Goal: Information Seeking & Learning: Learn about a topic

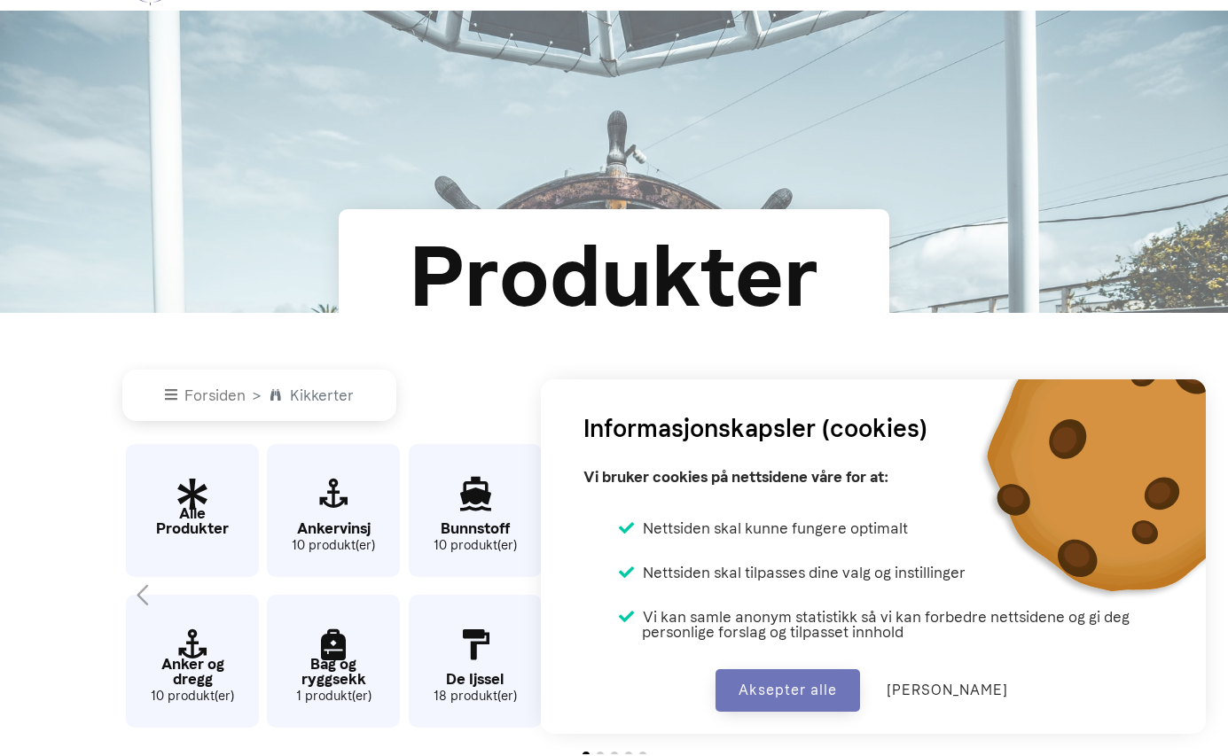
scroll to position [156, 0]
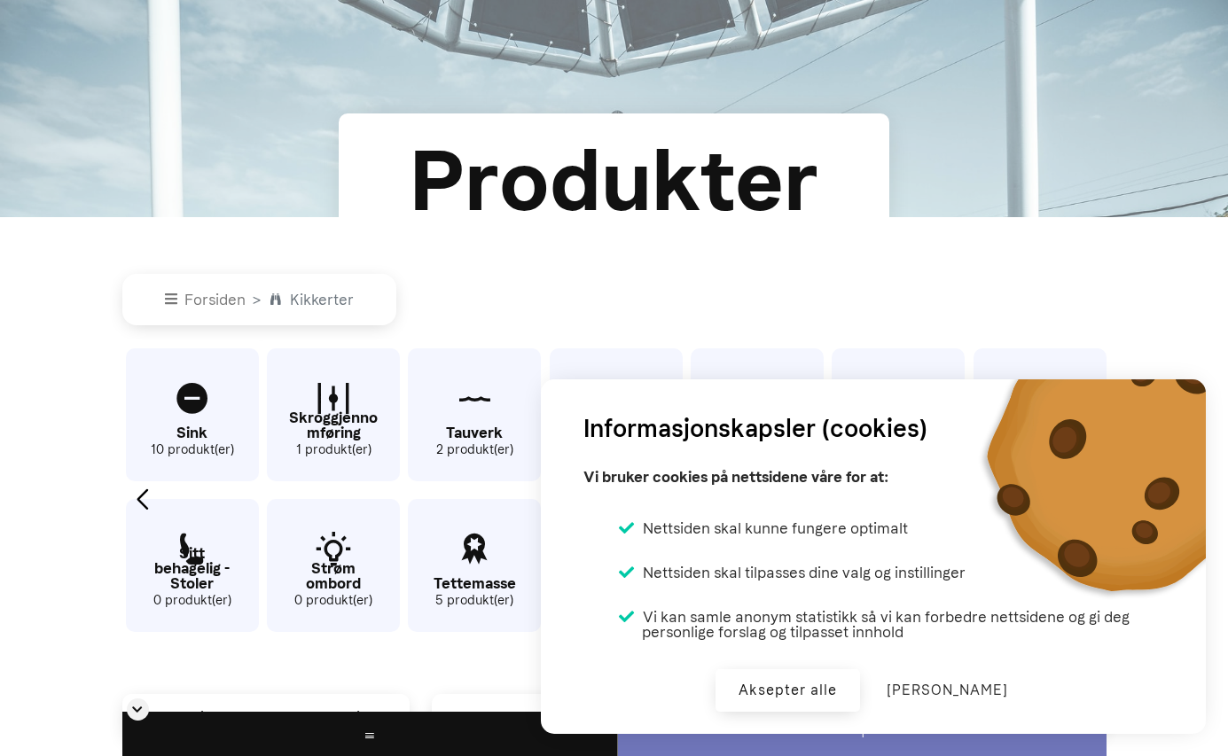
click at [825, 710] on button "Aksepter alle" at bounding box center [787, 690] width 144 height 43
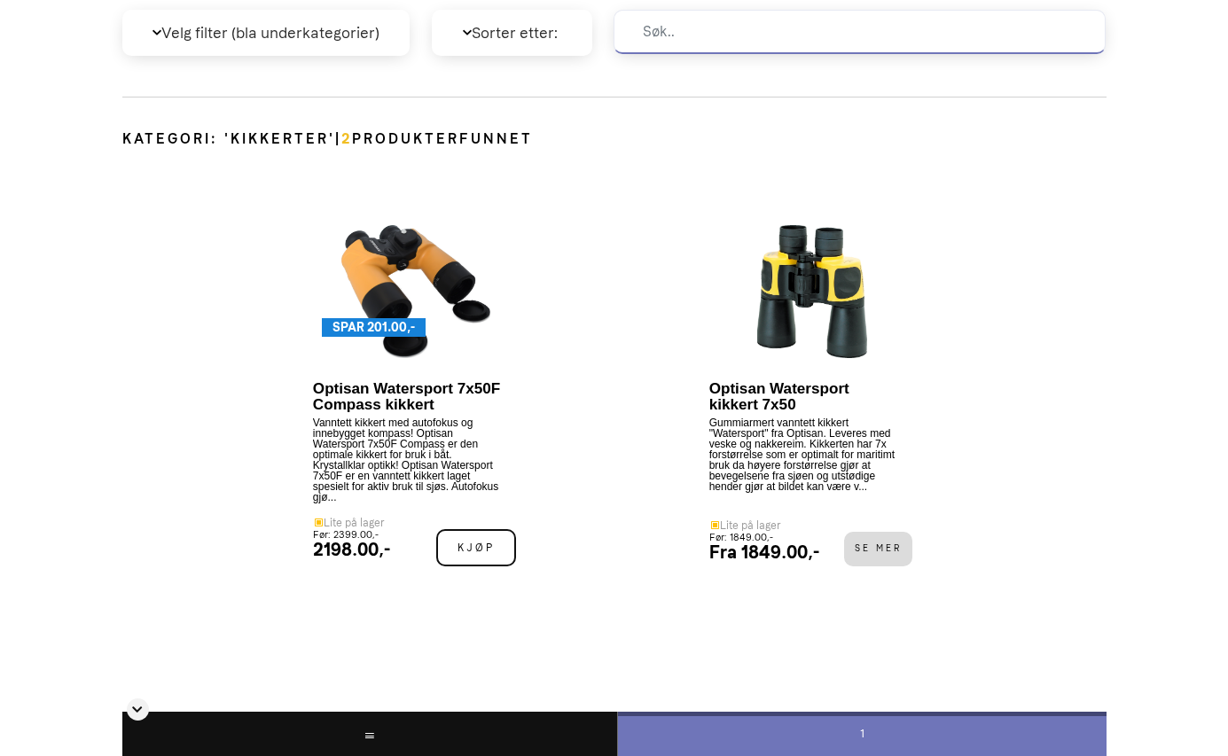
scroll to position [835, 0]
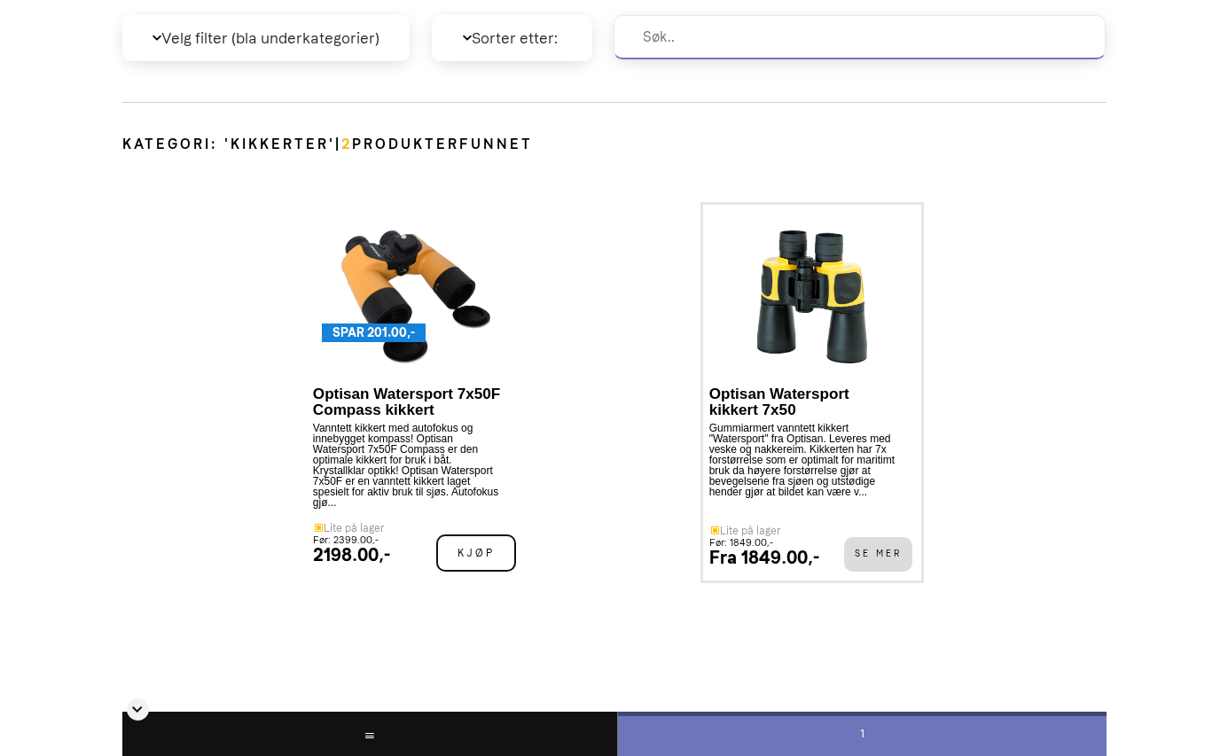
click at [815, 297] on img at bounding box center [811, 296] width 109 height 133
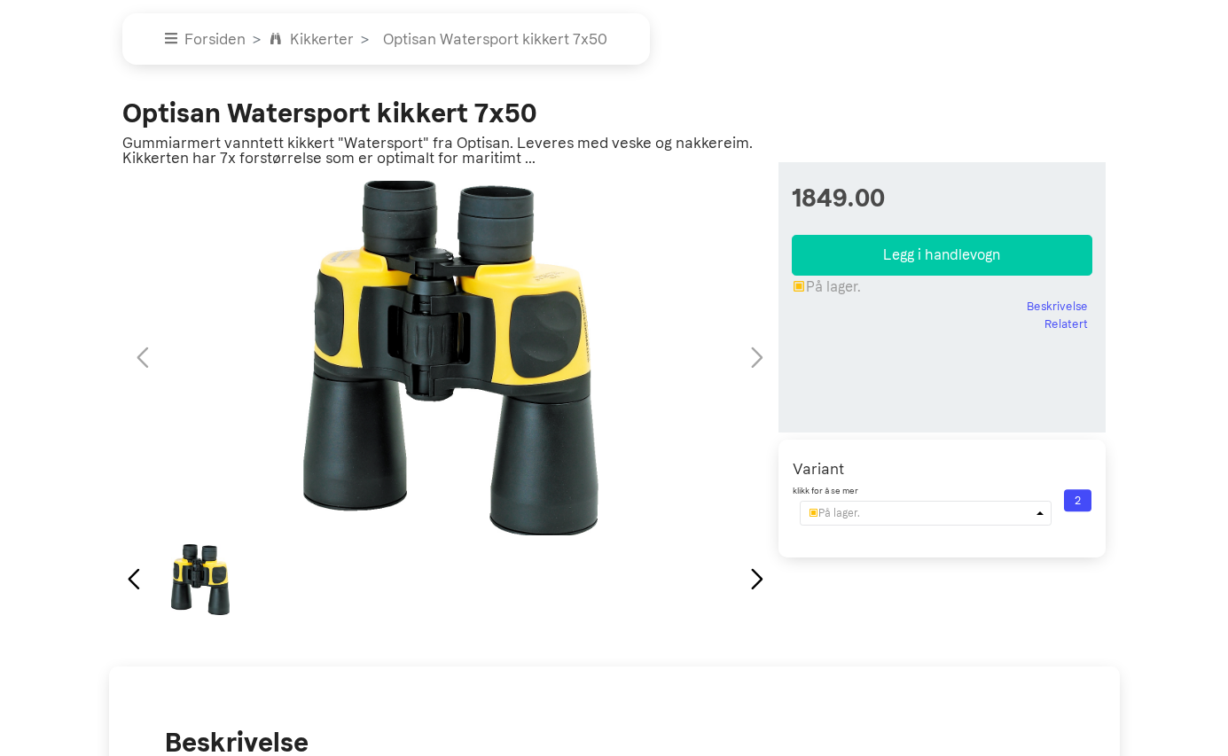
scroll to position [115, 0]
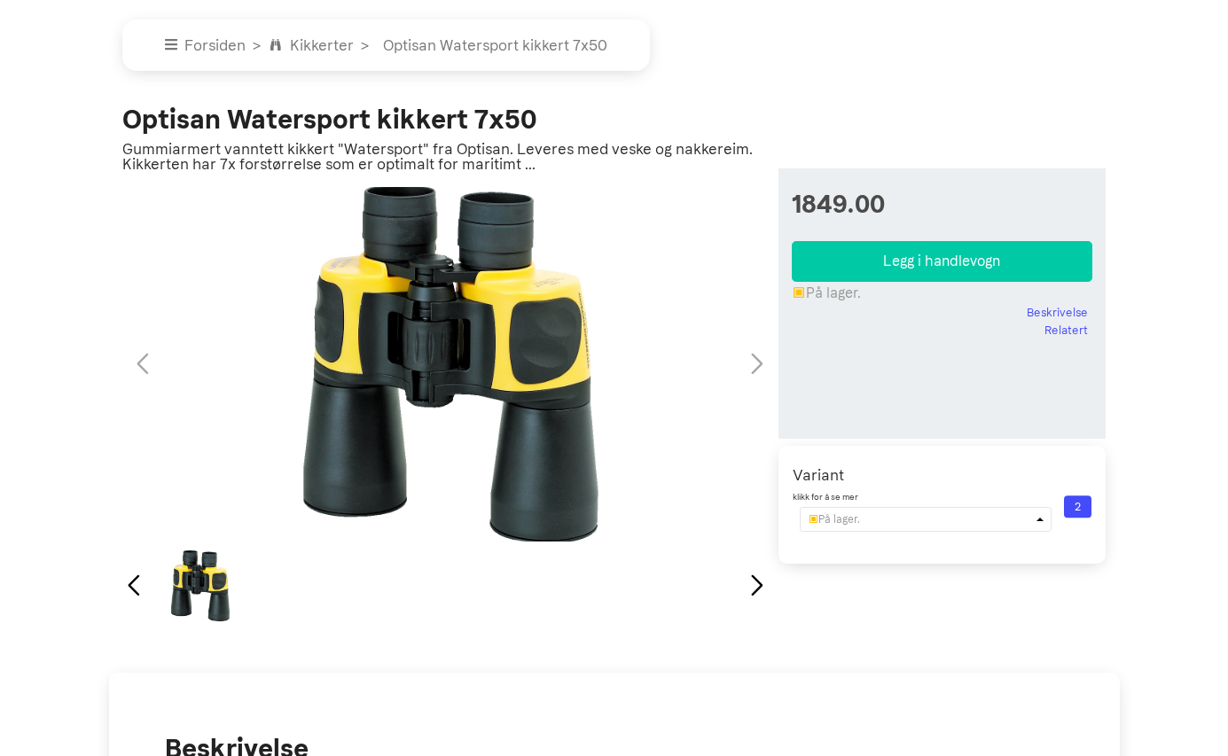
click at [749, 360] on div "1 / 1" at bounding box center [450, 364] width 662 height 358
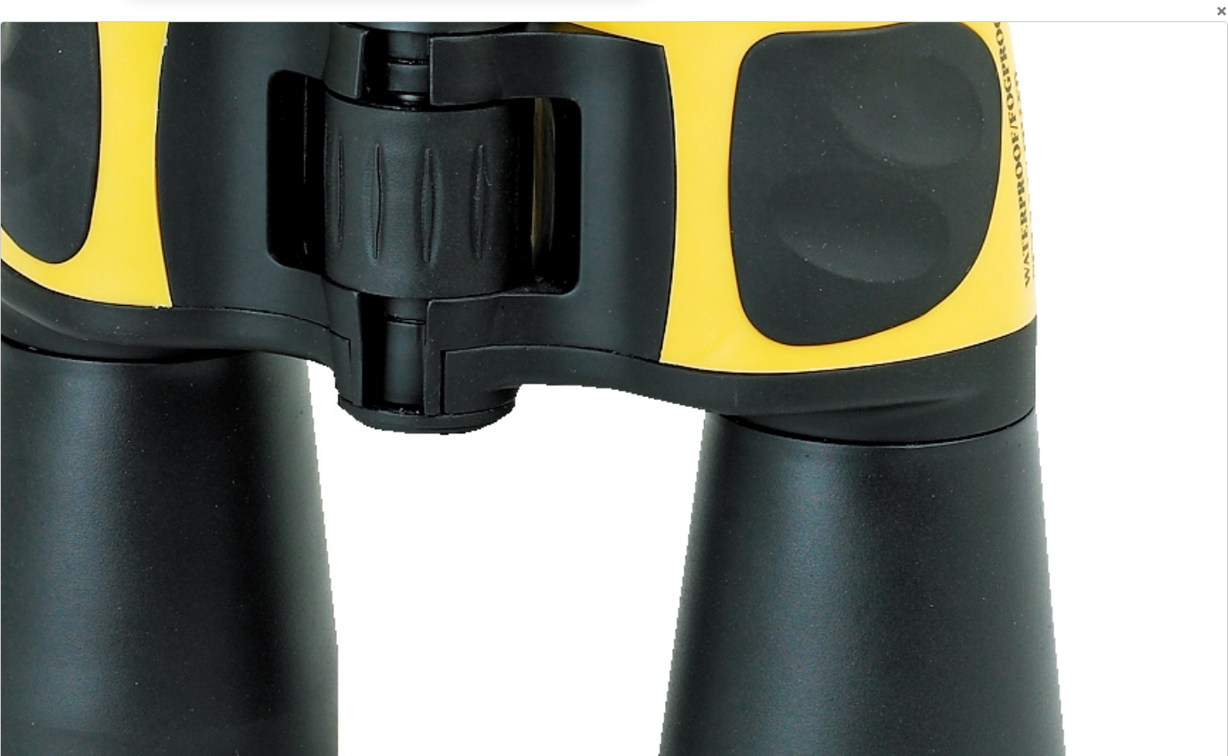
scroll to position [191, 0]
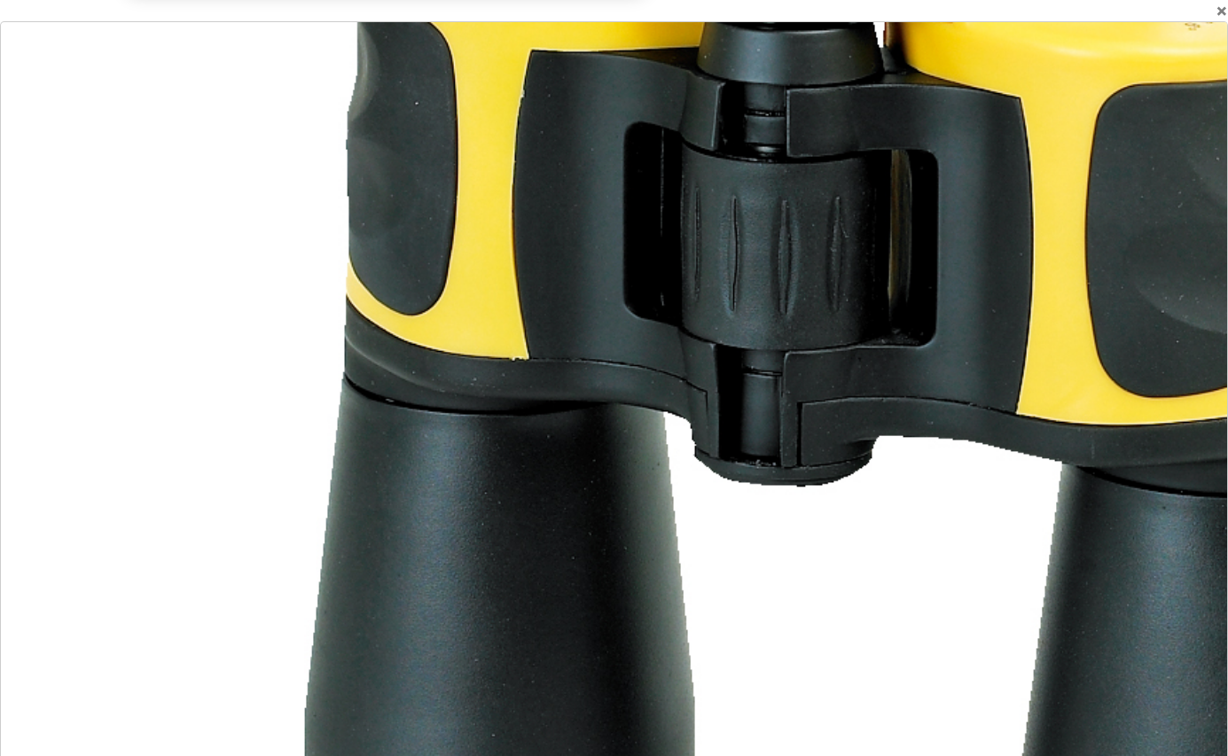
click at [302, 495] on div at bounding box center [862, 323] width 2206 height 1358
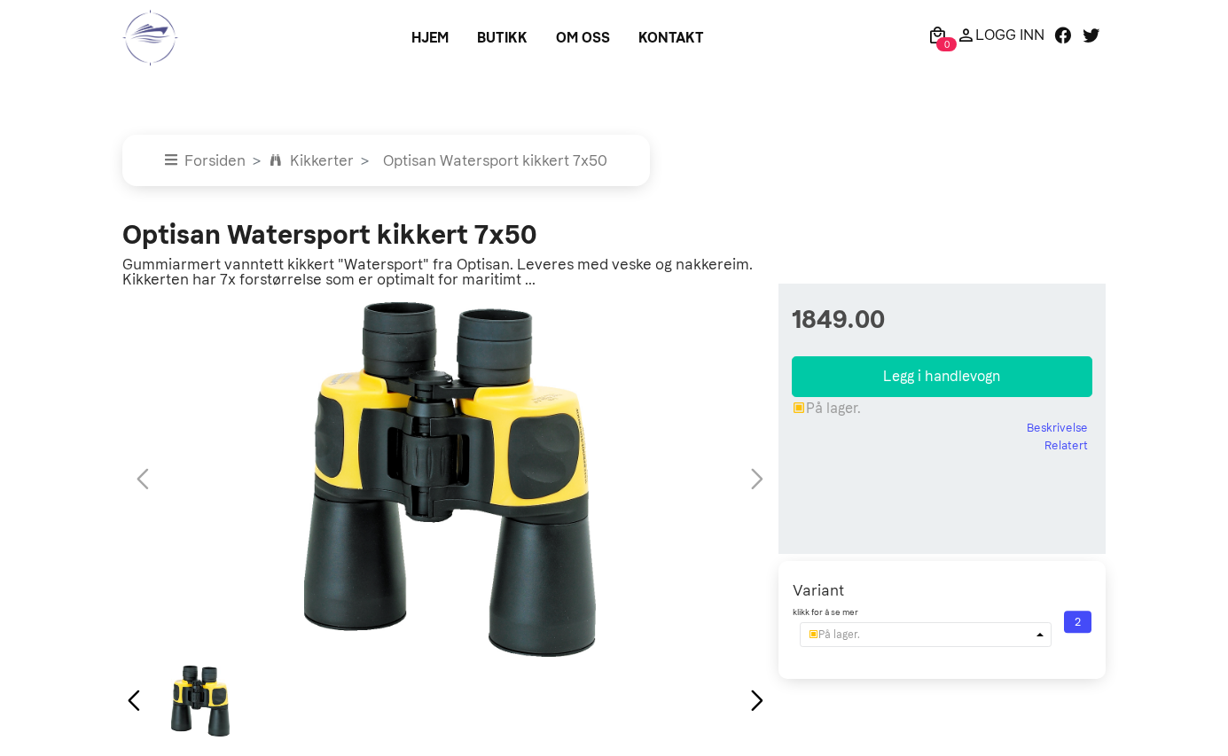
scroll to position [191, 0]
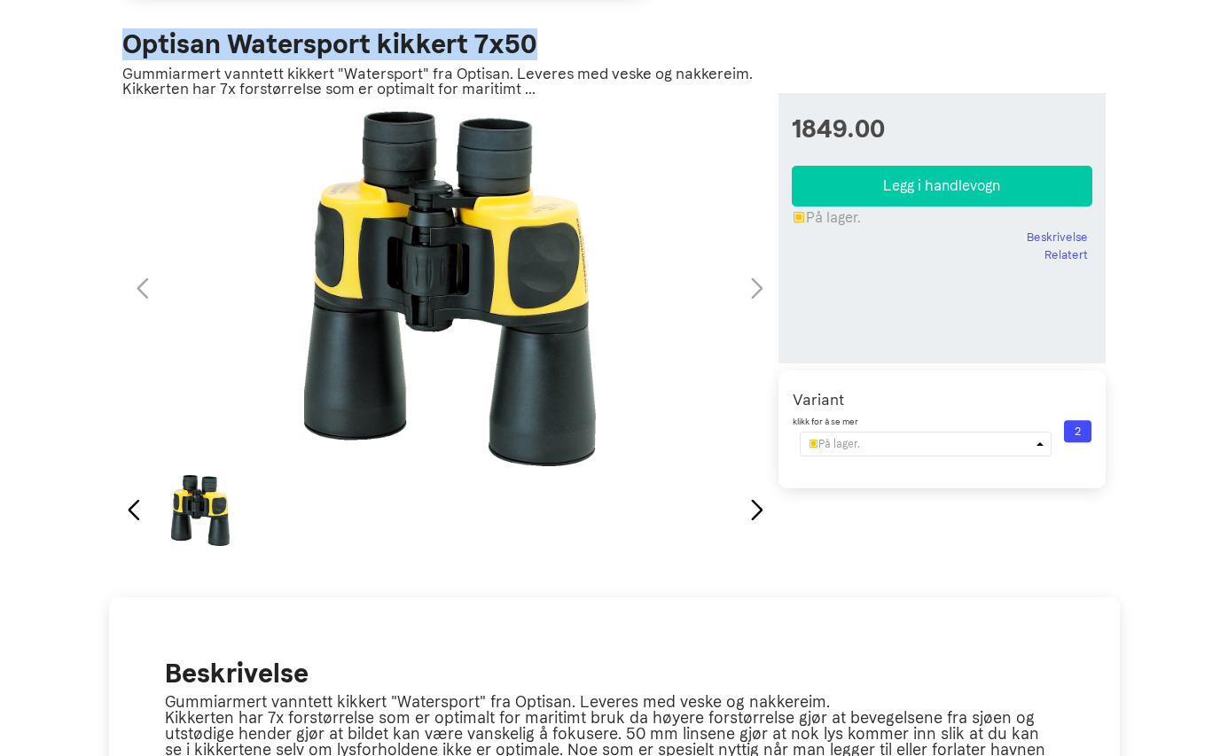
drag, startPoint x: 121, startPoint y: 41, endPoint x: 533, endPoint y: 37, distance: 412.2
click at [533, 37] on div "Forsiden Kikkerter Optisan Watersport kikkert 7x50 Optisan Watersport kikkert 7…" at bounding box center [614, 220] width 1010 height 667
copy h2 "Optisan Watersport kikkert 7x50"
click at [755, 518] on div "Next slide" at bounding box center [757, 510] width 24 height 39
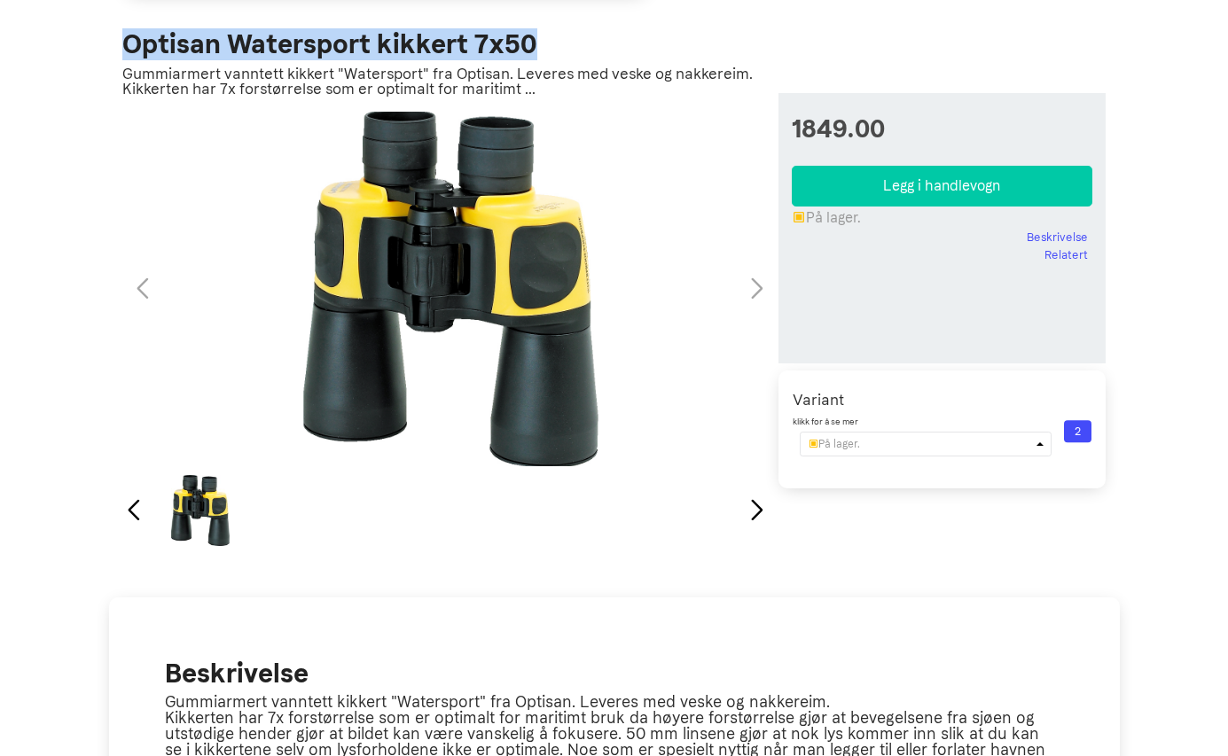
click at [750, 288] on div "1 / 1" at bounding box center [450, 289] width 662 height 358
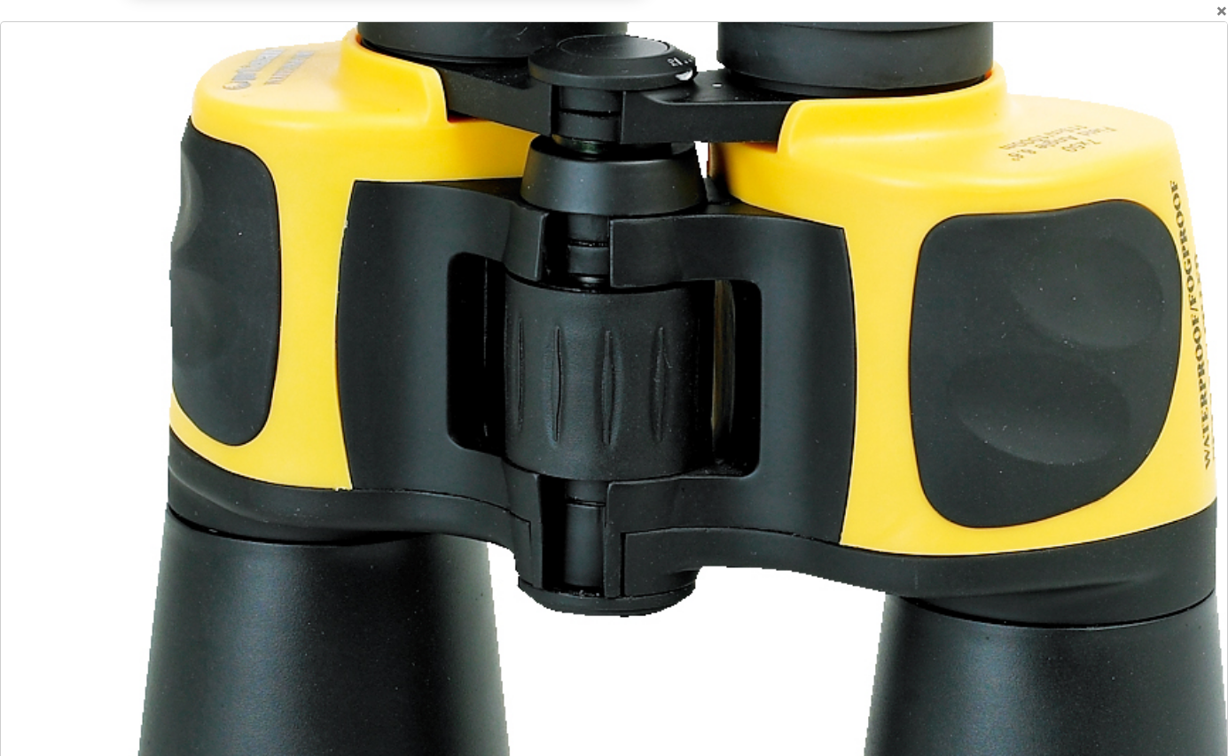
click at [523, 331] on div at bounding box center [686, 453] width 2206 height 1358
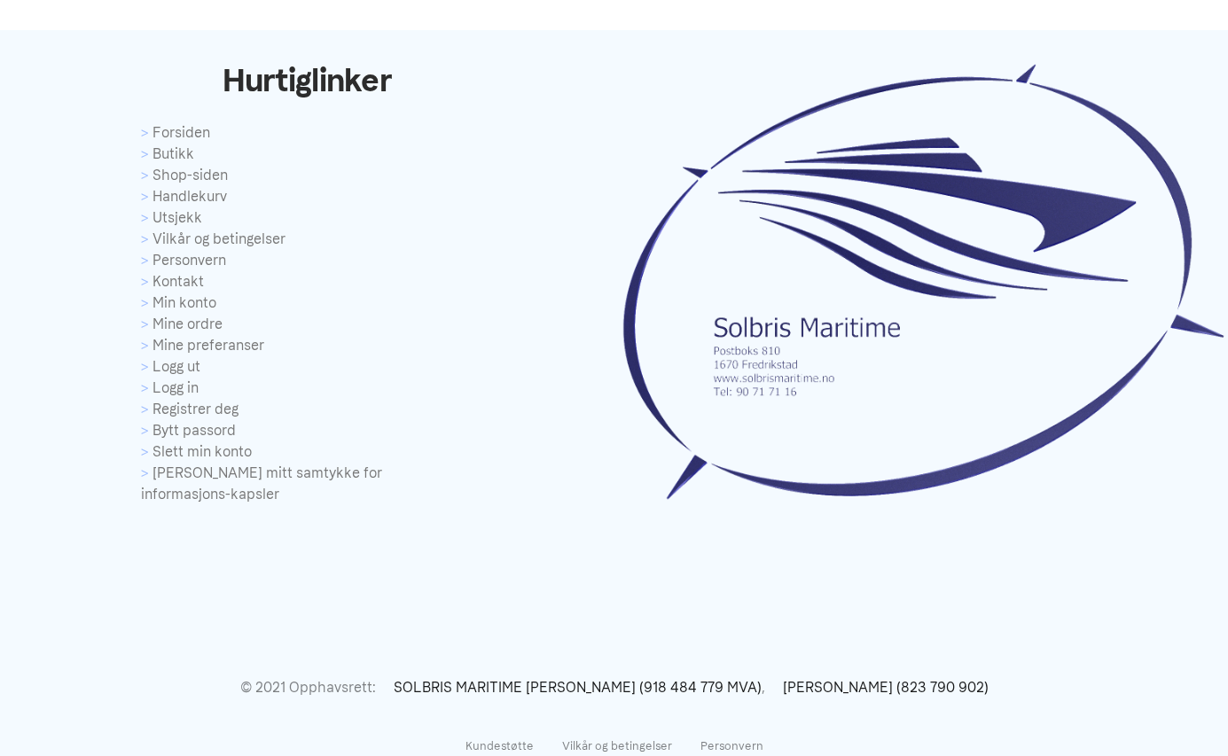
scroll to position [2064, 0]
